Goal: Task Accomplishment & Management: Complete application form

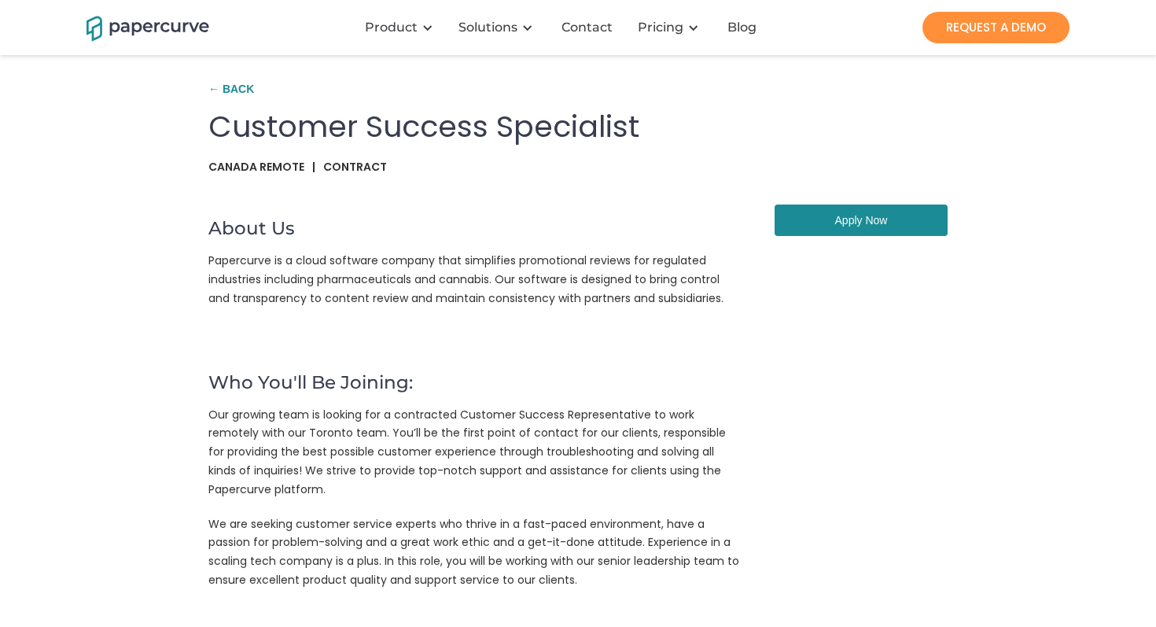
click at [847, 225] on link "Apply Now" at bounding box center [860, 219] width 173 height 31
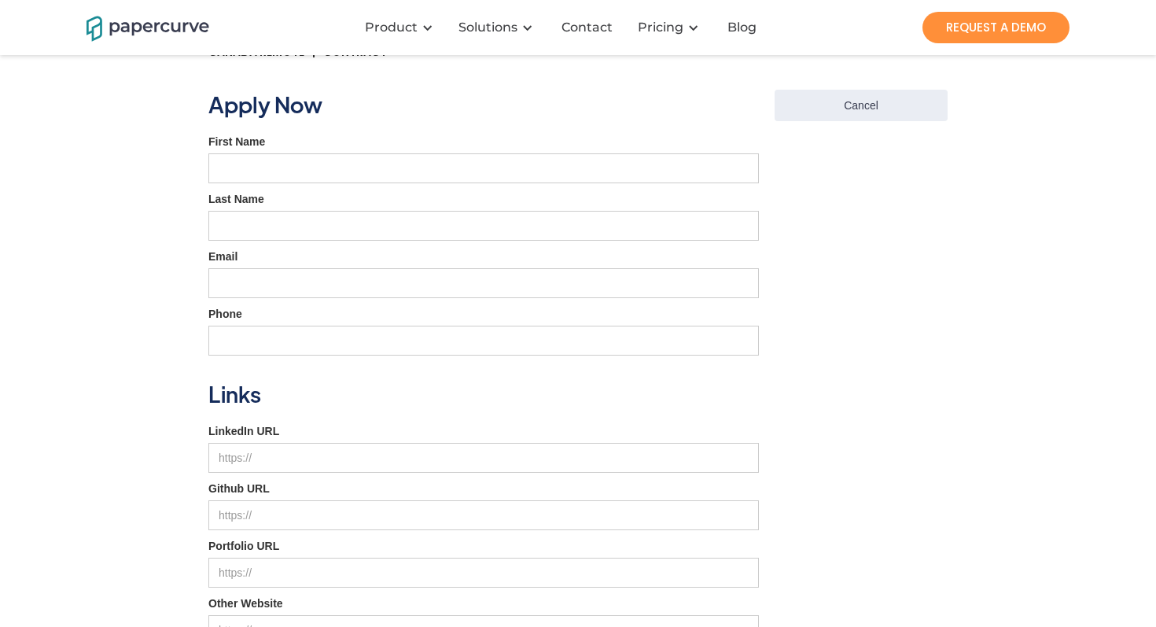
scroll to position [110, 0]
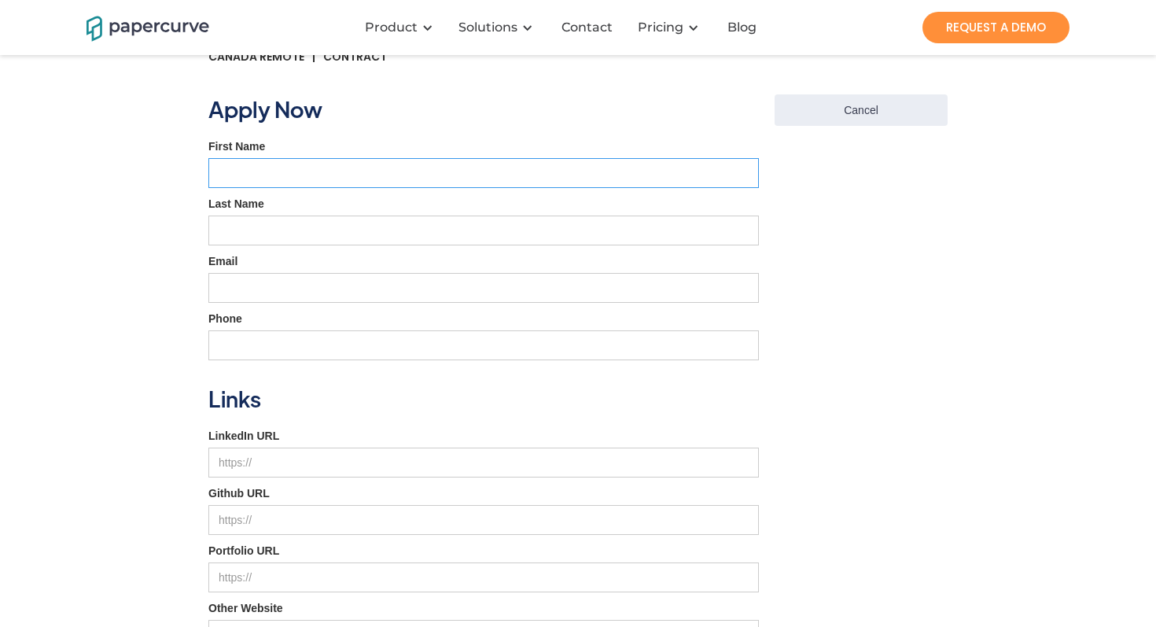
click at [557, 173] on input "First Name" at bounding box center [483, 173] width 550 height 30
type input "Uju"
type input "[PERSON_NAME]"
click at [372, 288] on input "Email" at bounding box center [483, 288] width 550 height 30
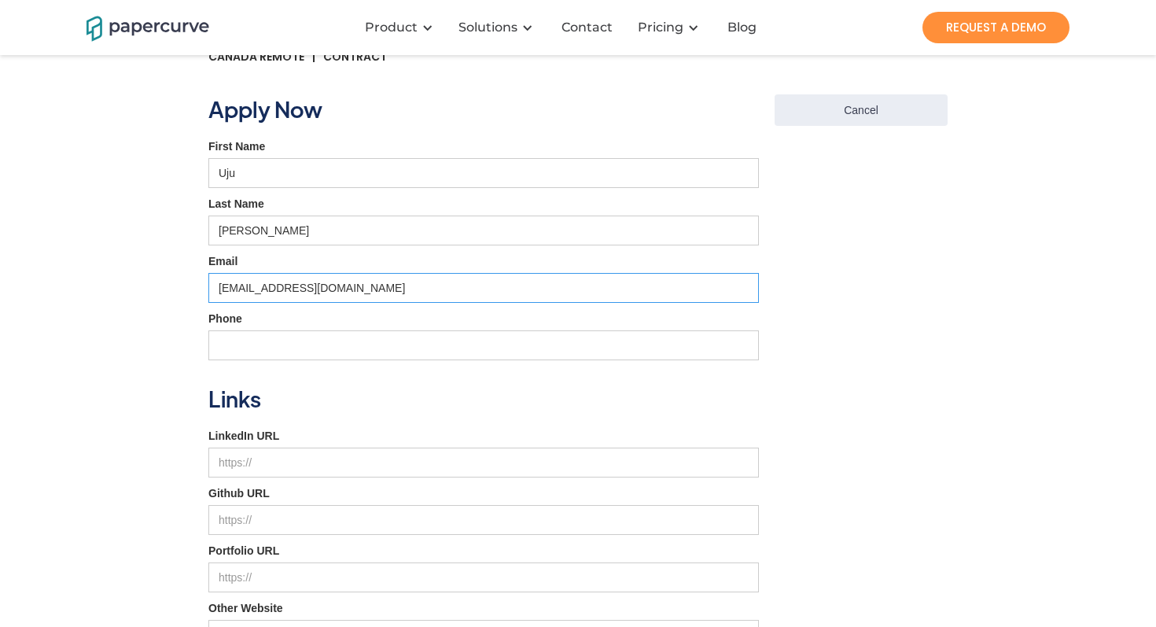
type input "[EMAIL_ADDRESS][DOMAIN_NAME]"
click at [318, 337] on input "Phone" at bounding box center [483, 345] width 550 height 30
type input "3"
type input "[PHONE_NUMBER]"
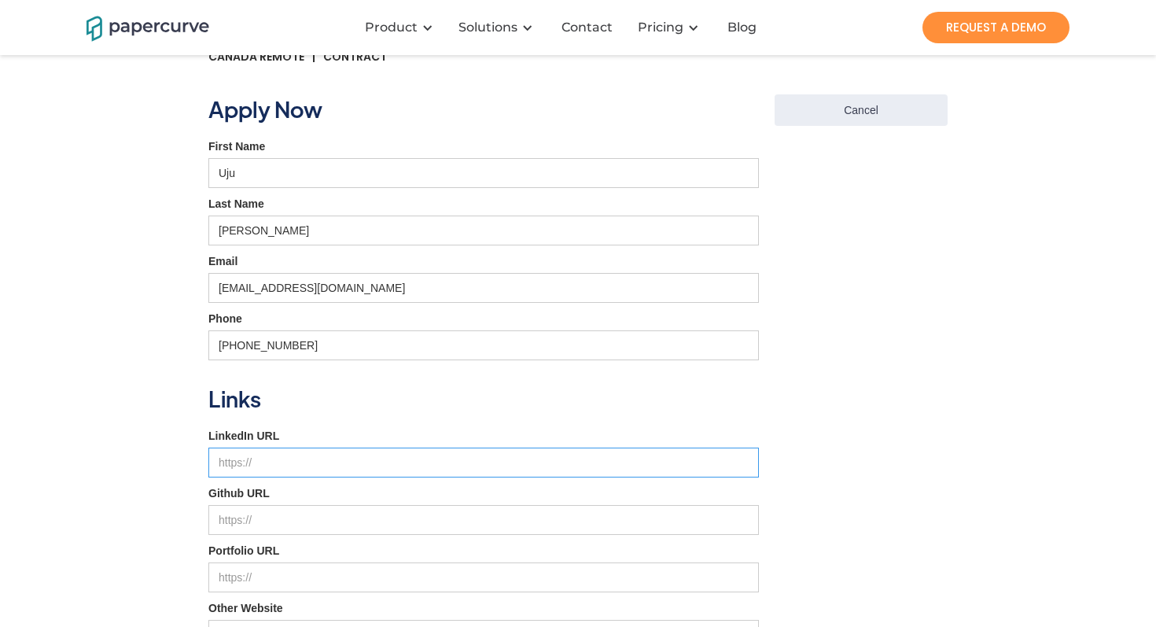
click at [288, 465] on input "LinkedIn URL" at bounding box center [483, 462] width 550 height 30
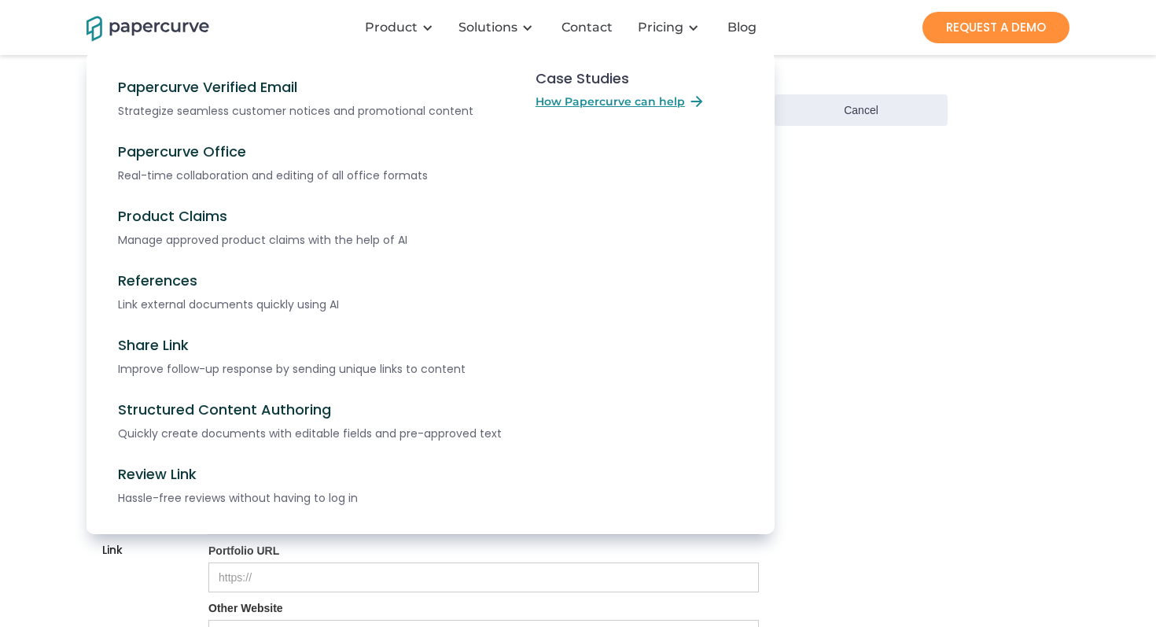
click at [869, 227] on nav "Papercurve Verified Email Strategize seamless customer notices and promotional …" at bounding box center [577, 308] width 983 height 514
click at [877, 222] on nav "Papercurve Verified Email Strategize seamless customer notices and promotional …" at bounding box center [577, 308] width 983 height 514
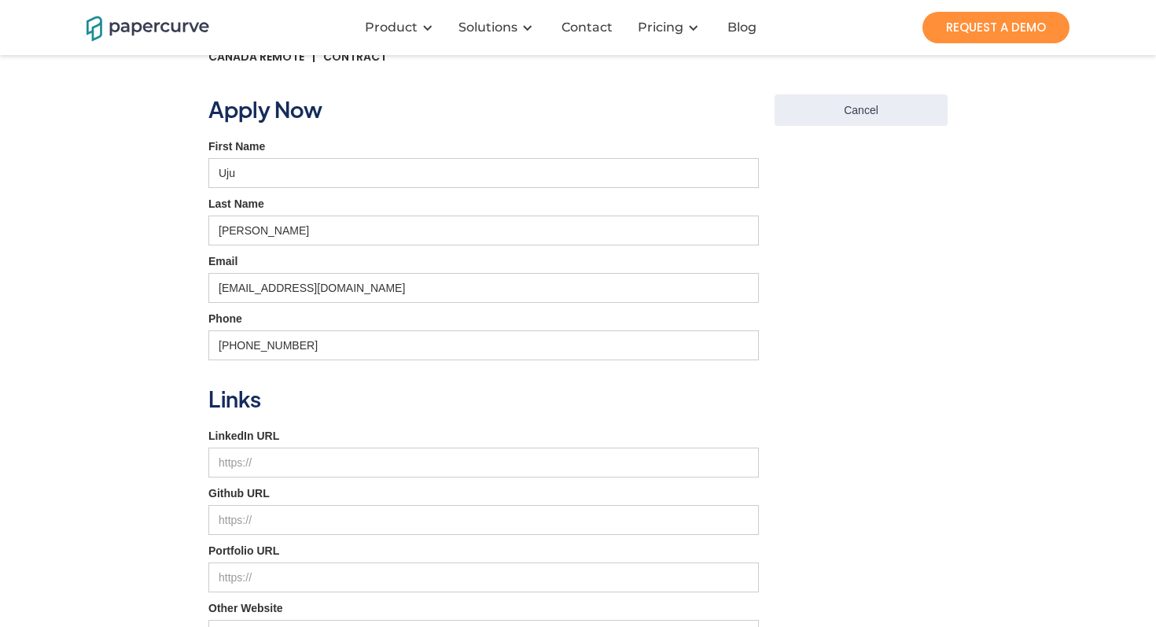
click at [323, 482] on form "Apply Now First Name Uju Last Name [PERSON_NAME] [EMAIL_ADDRESS][DOMAIN_NAME] P…" at bounding box center [483, 451] width 550 height 715
click at [323, 468] on input "LinkedIn URL" at bounding box center [483, 462] width 550 height 30
paste input "[URL][DOMAIN_NAME]"
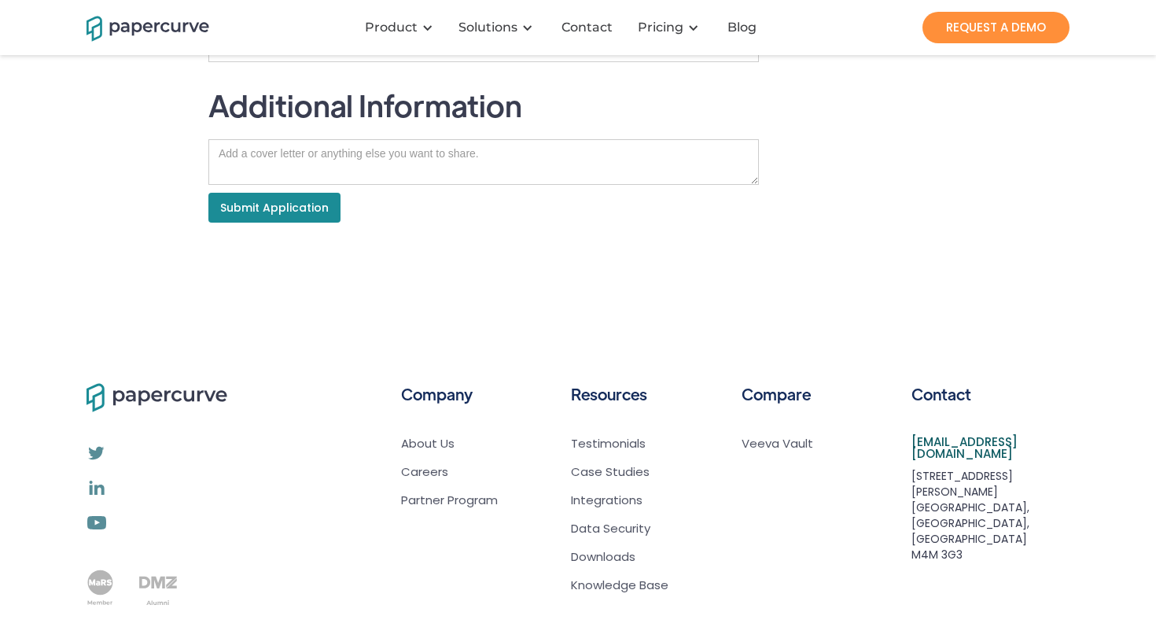
scroll to position [701, 0]
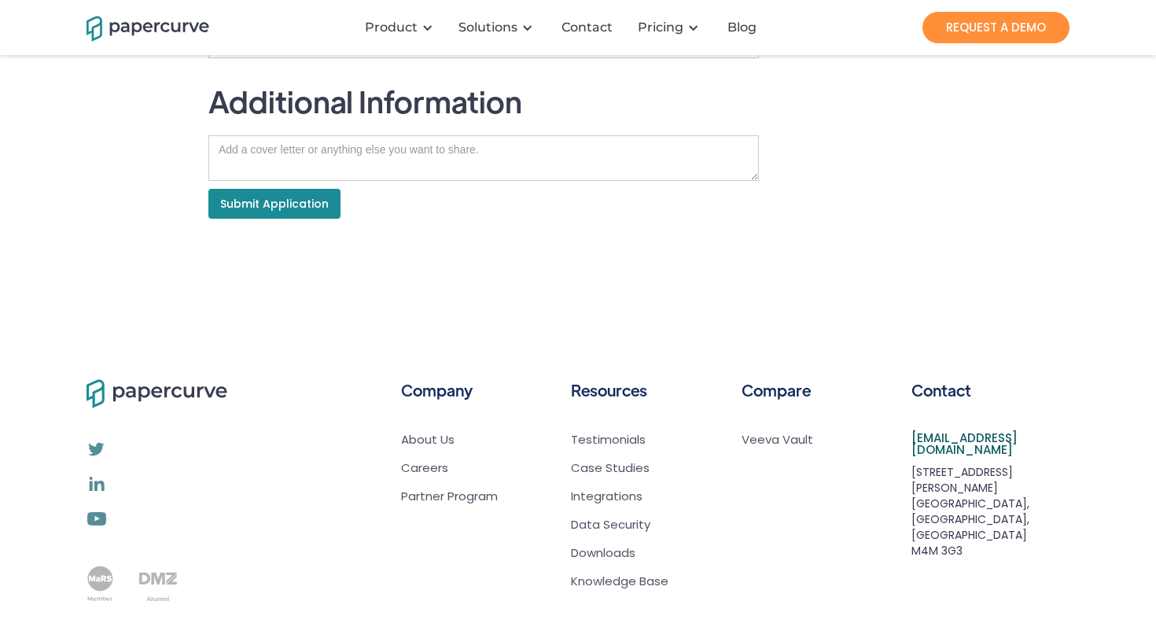
type input "[URL][DOMAIN_NAME]"
click at [395, 143] on textarea "Job Application" at bounding box center [483, 158] width 550 height 46
click at [393, 145] on textarea "Job Application" at bounding box center [483, 158] width 550 height 46
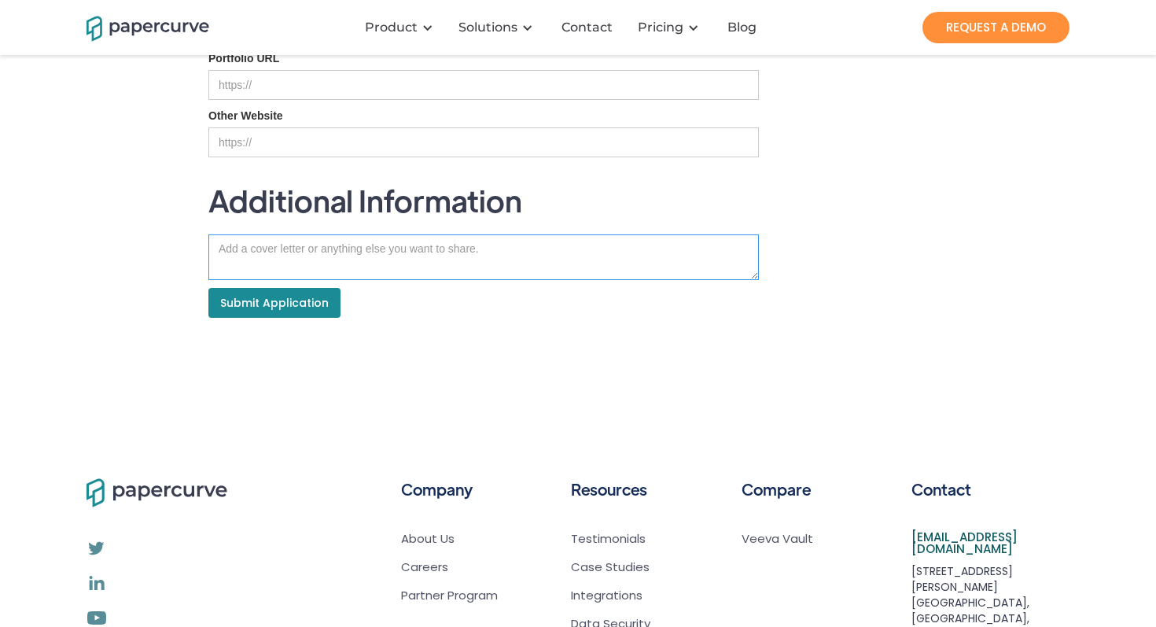
scroll to position [610, 0]
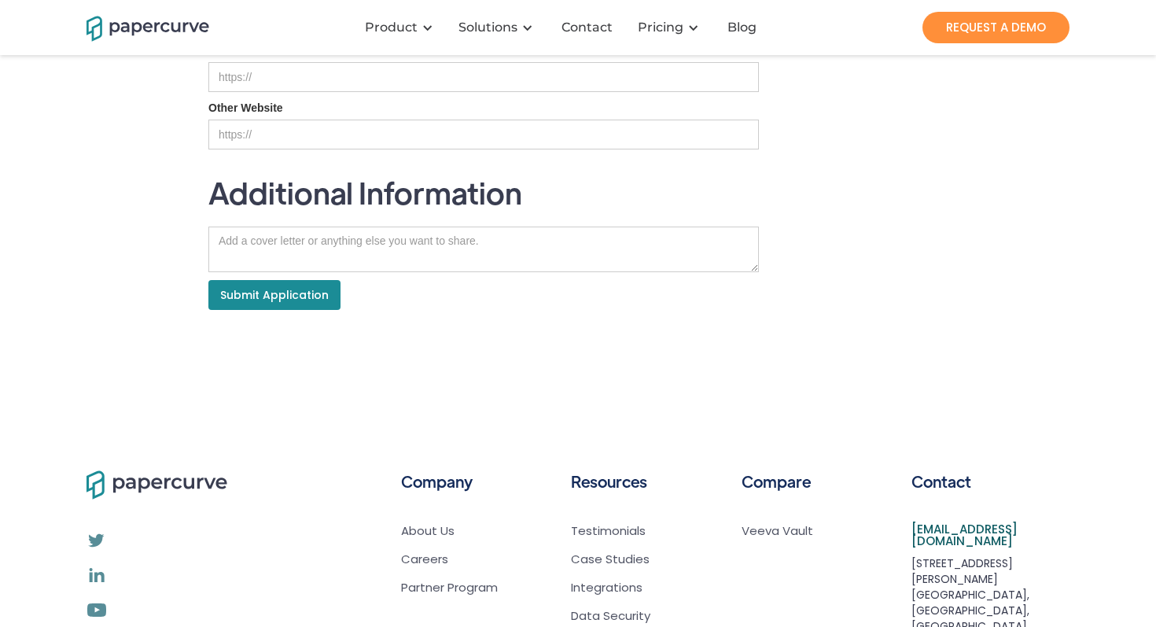
click at [407, 255] on textarea "Job Application" at bounding box center [483, 249] width 550 height 46
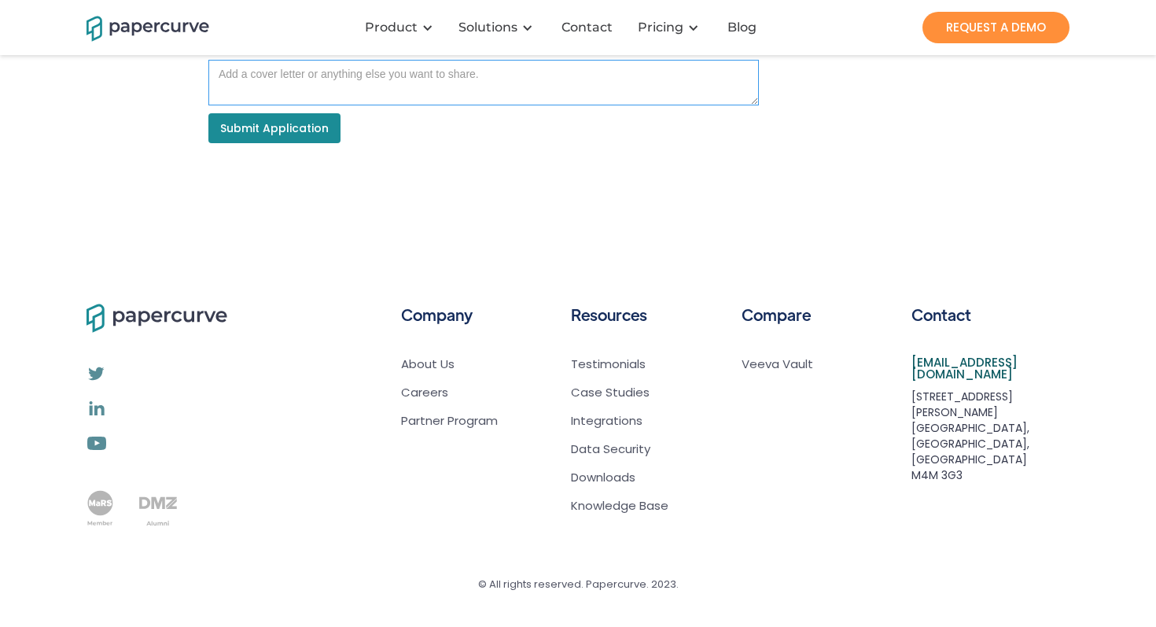
scroll to position [743, 0]
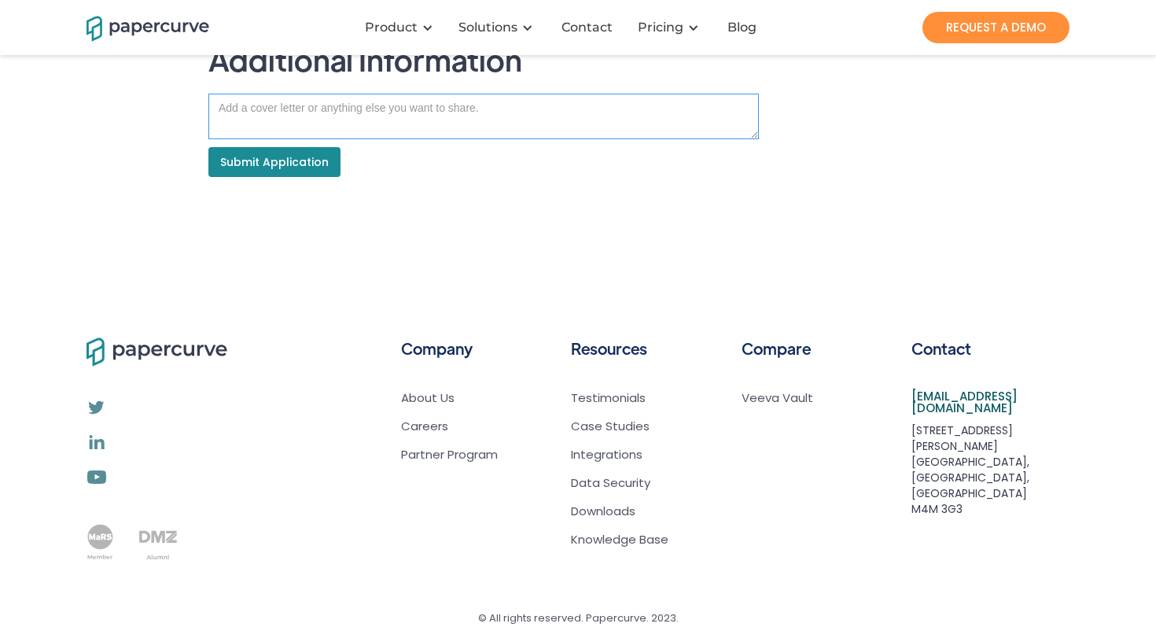
click at [329, 118] on textarea "Job Application" at bounding box center [483, 117] width 550 height 46
paste textarea "I’m Uju, a Customer Success Specialist with 5+ years of experience supporting S…"
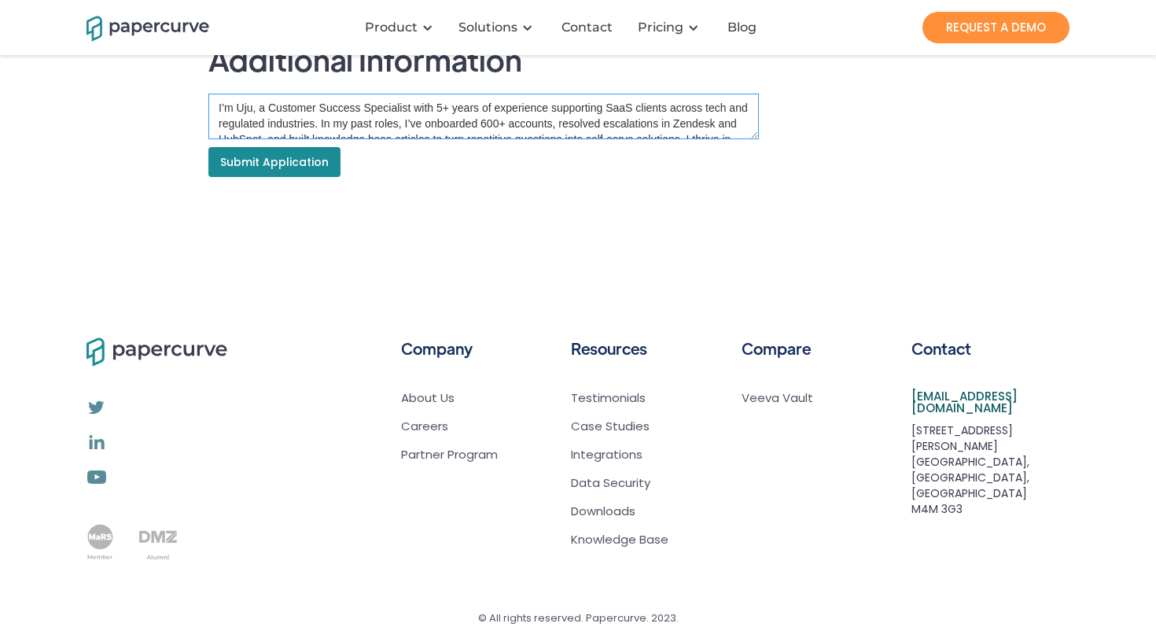
scroll to position [117, 0]
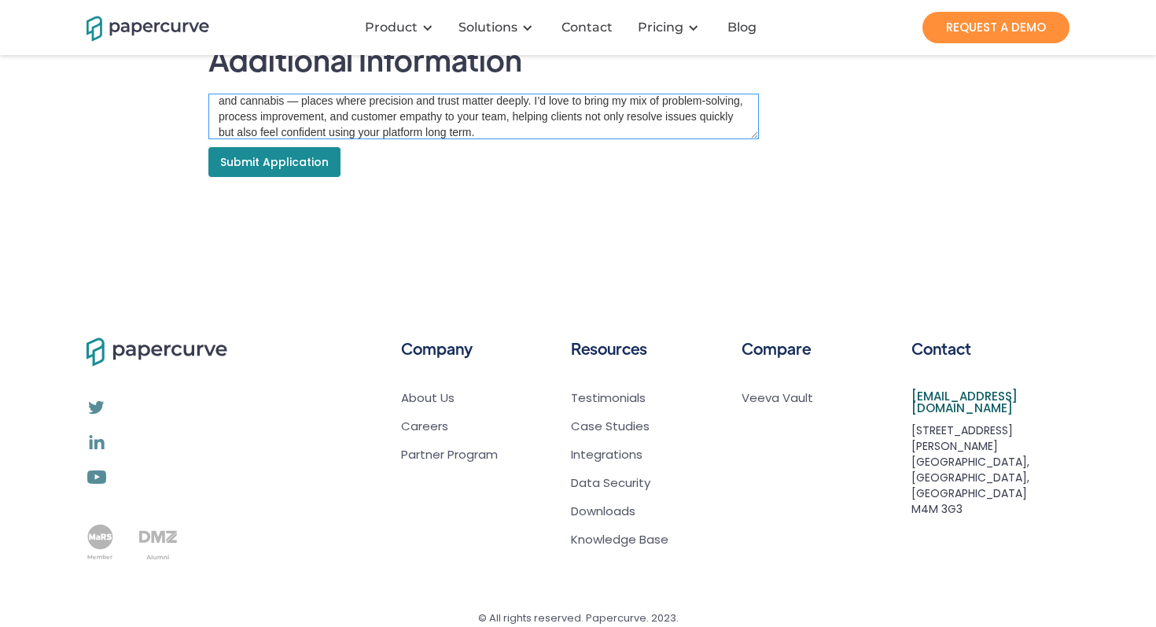
click at [299, 97] on textarea "I’m Uju, a Customer Success Specialist with 5+ years of experience supporting S…" at bounding box center [483, 117] width 550 height 46
type textarea "I’m Uju, a Customer Success Specialist with 5+ years of experience supporting S…"
click at [278, 160] on input "Submit Application" at bounding box center [274, 162] width 132 height 30
type input "Please wait..."
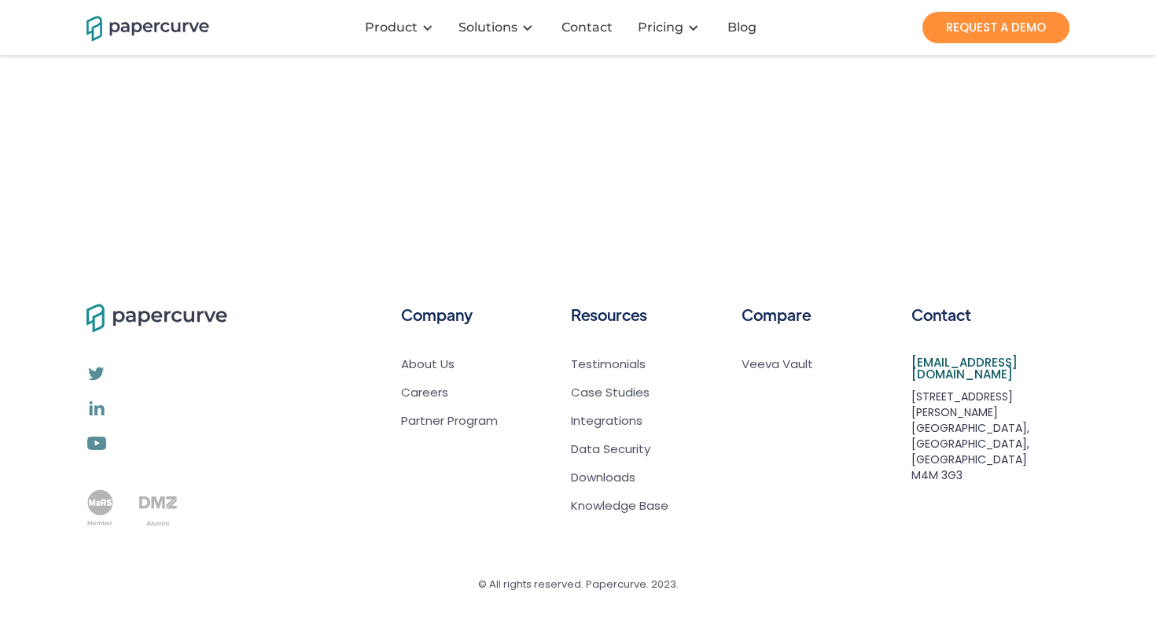
scroll to position [0, 0]
